Goal: Navigation & Orientation: Understand site structure

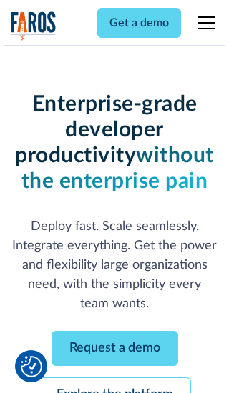
scroll to position [151, 0]
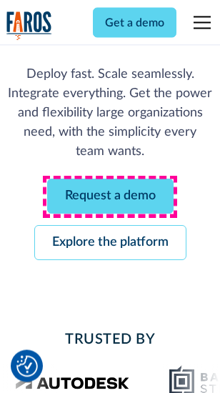
click at [110, 197] on link "Request a demo" at bounding box center [110, 196] width 126 height 35
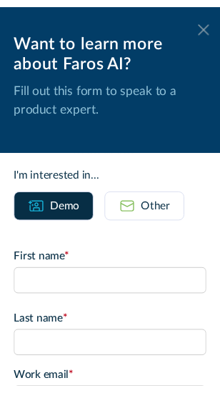
scroll to position [0, 0]
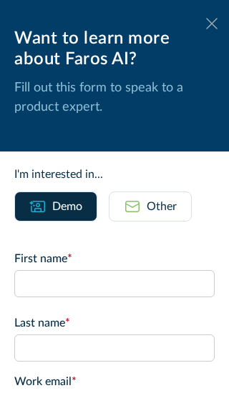
click at [206, 24] on icon at bounding box center [211, 23] width 11 height 11
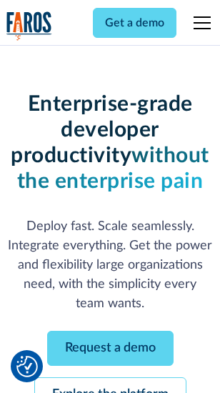
scroll to position [198, 0]
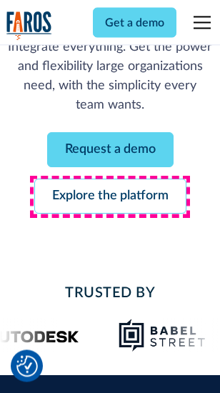
click at [110, 197] on link "Explore the platform" at bounding box center [110, 196] width 152 height 35
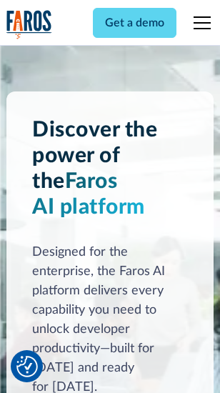
scroll to position [10881, 0]
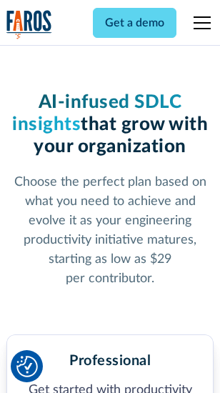
scroll to position [2264, 0]
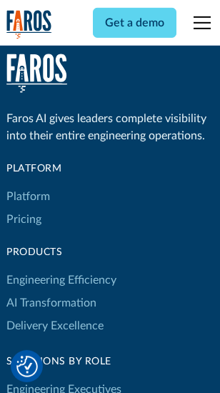
click at [28, 196] on link "Platform" at bounding box center [28, 196] width 44 height 23
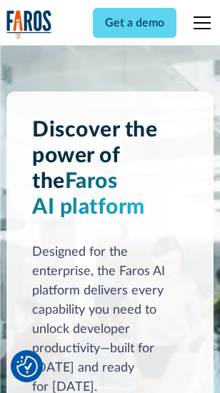
scroll to position [11340, 0]
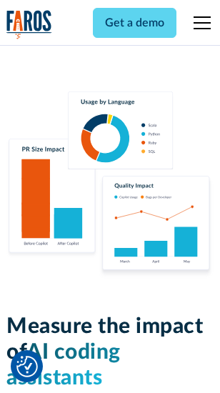
scroll to position [8918, 0]
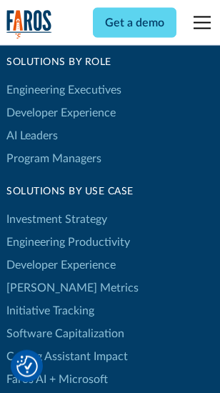
click at [43, 276] on link "[PERSON_NAME] Metrics" at bounding box center [72, 287] width 132 height 23
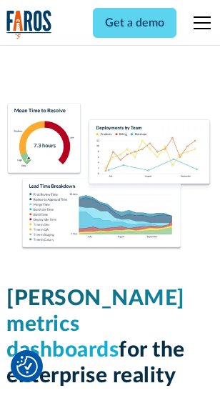
scroll to position [6324, 0]
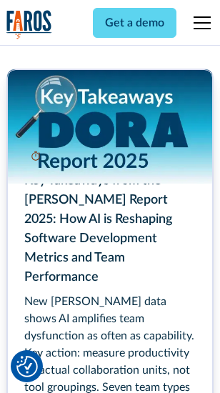
scroll to position [6541, 0]
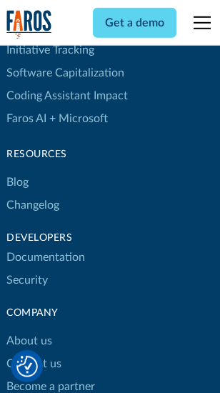
click at [33, 196] on link "Changelog" at bounding box center [32, 205] width 53 height 23
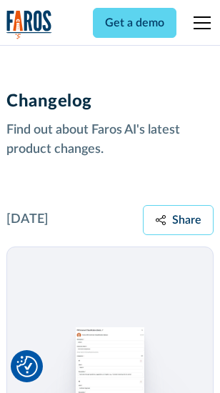
scroll to position [17516, 0]
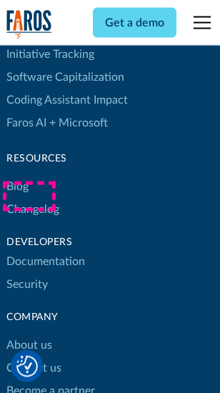
click at [29, 334] on link "About us" at bounding box center [29, 345] width 46 height 23
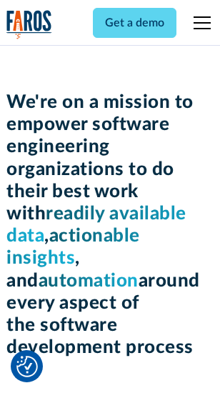
scroll to position [4940, 0]
